Goal: Navigation & Orientation: Find specific page/section

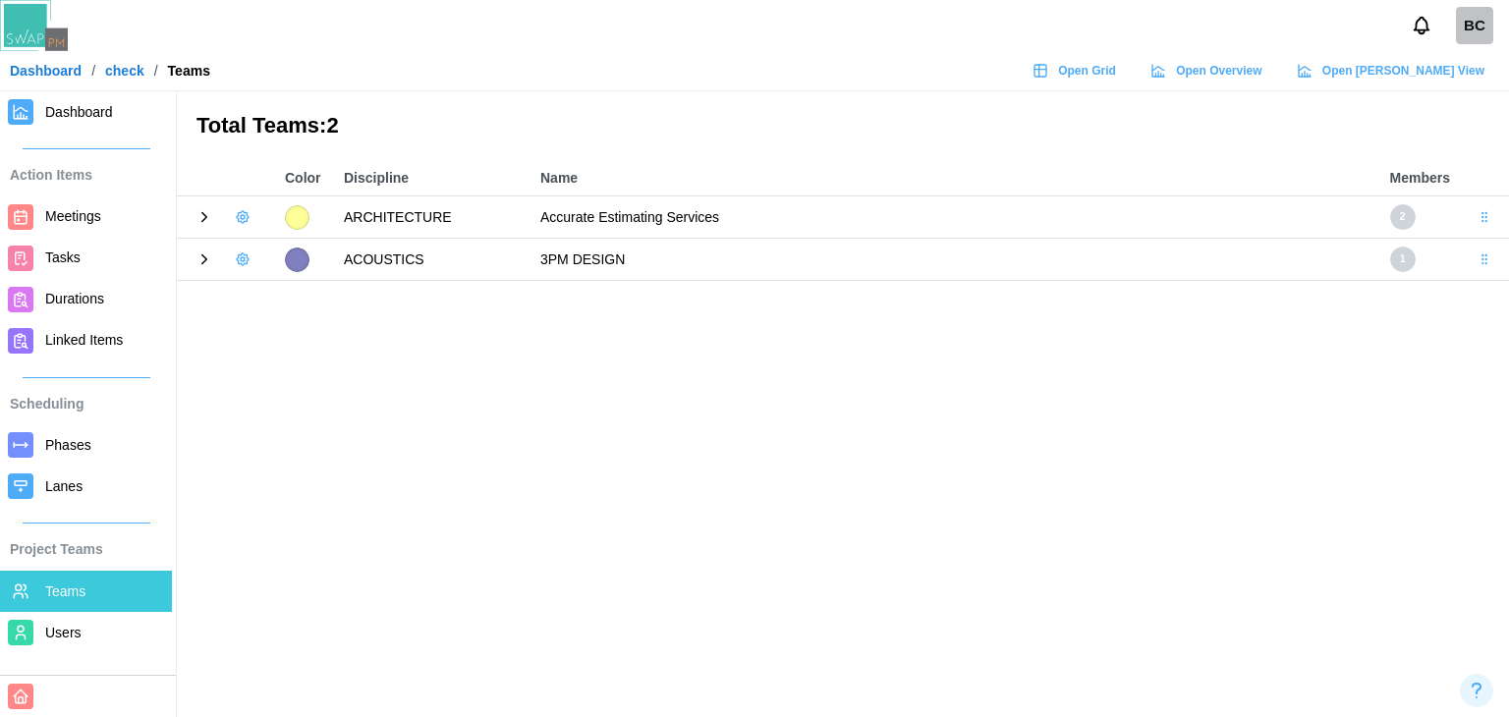
click at [207, 218] on icon at bounding box center [205, 217] width 18 height 18
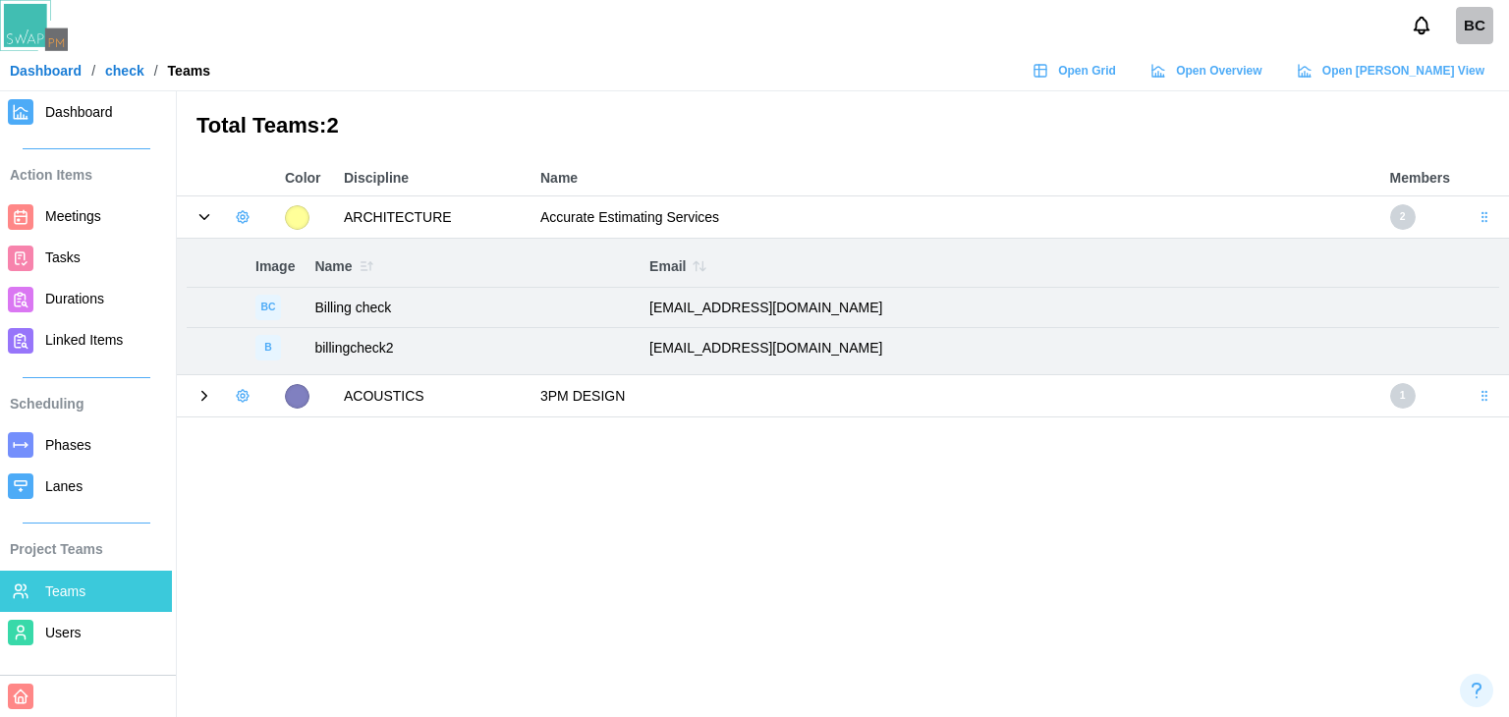
click at [207, 218] on icon at bounding box center [205, 217] width 18 height 18
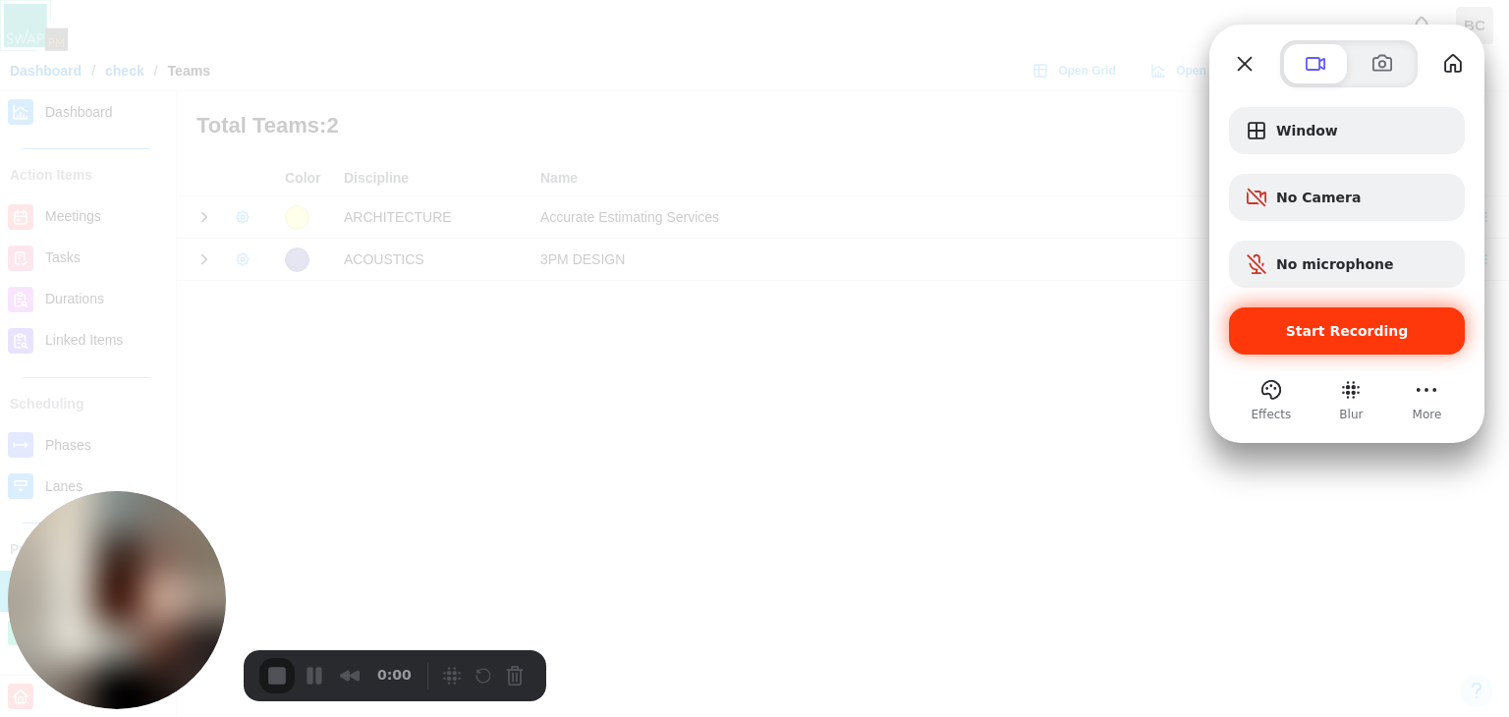
click at [1380, 337] on span "Start Recording" at bounding box center [1347, 331] width 123 height 16
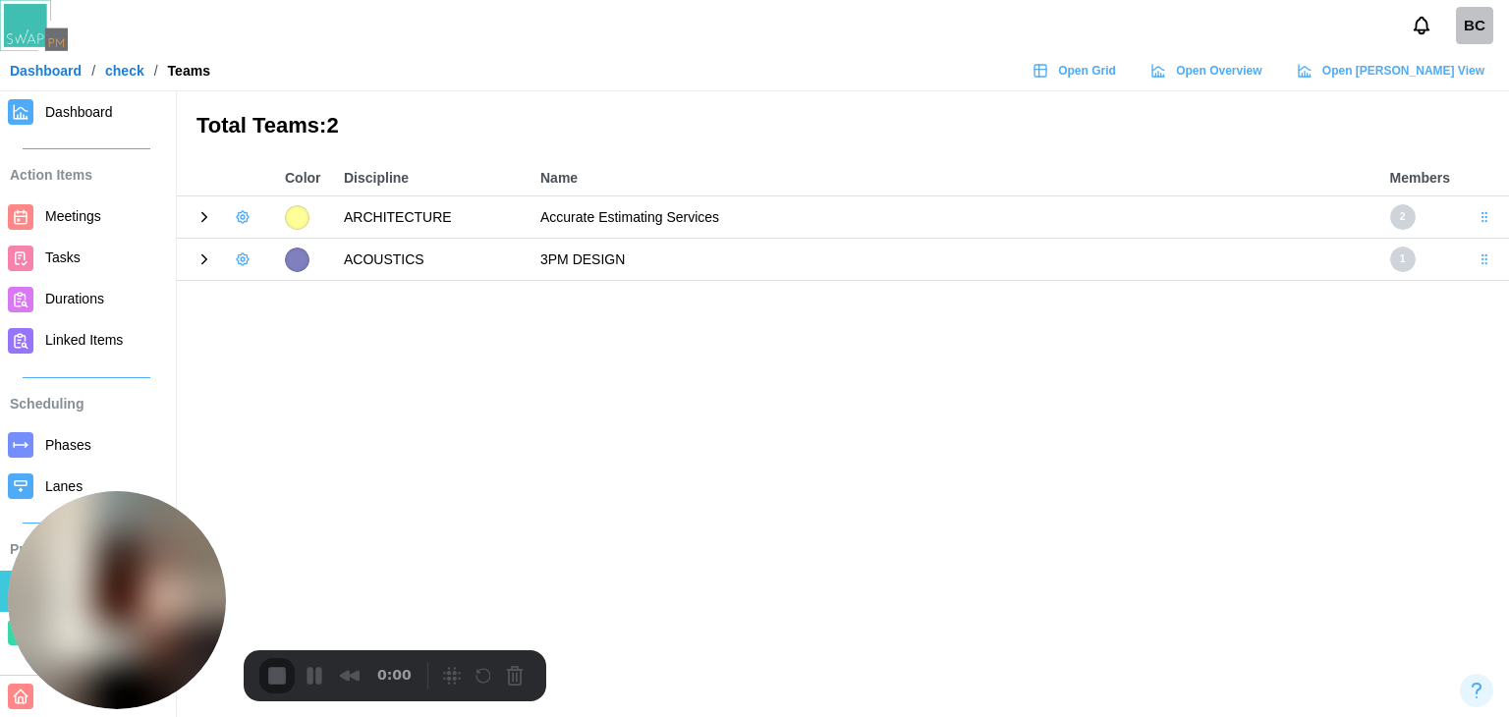
click at [98, 114] on span "Dashboard" at bounding box center [79, 112] width 68 height 16
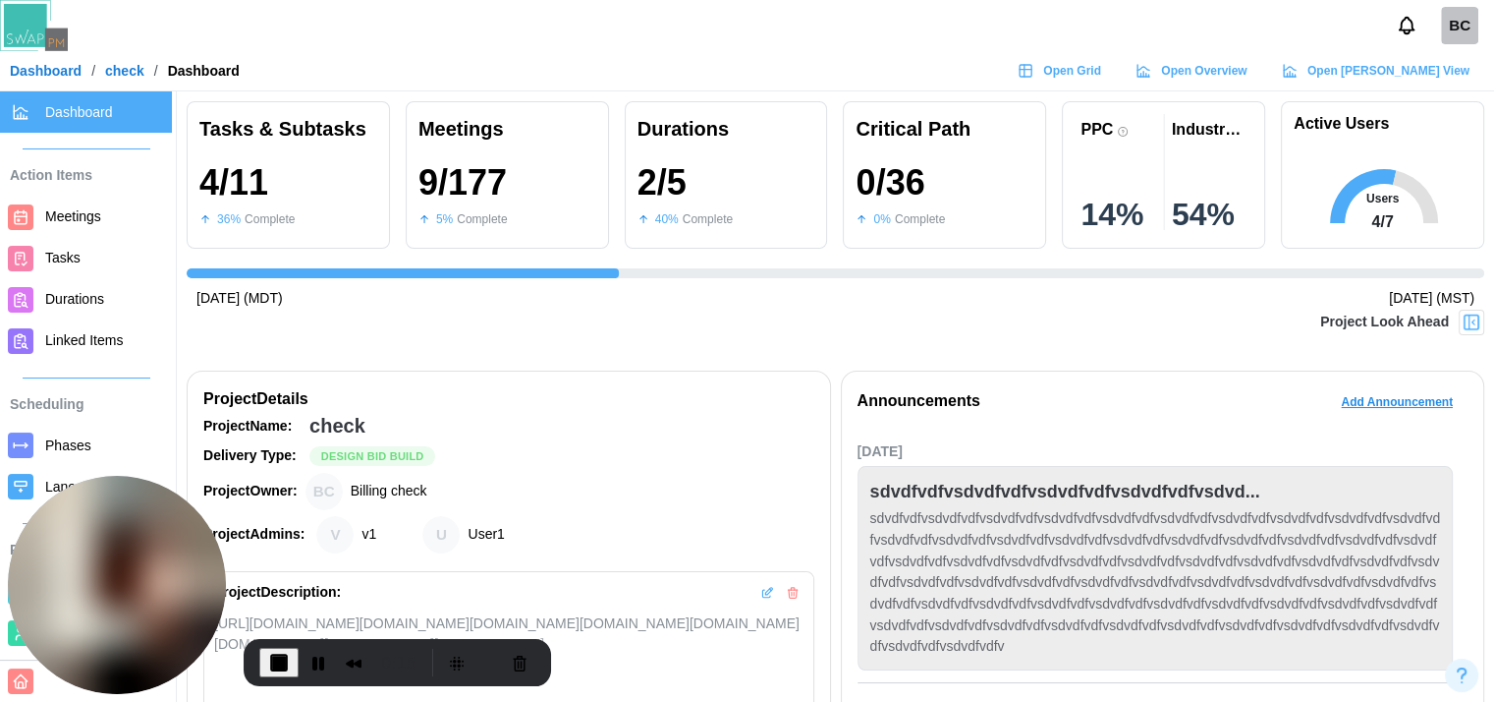
click at [1450, 22] on div "BC" at bounding box center [1459, 25] width 37 height 37
click at [1450, 26] on div "BC" at bounding box center [1459, 25] width 37 height 37
click at [62, 68] on link "Dashboard" at bounding box center [46, 71] width 72 height 14
